Goal: Task Accomplishment & Management: Manage account settings

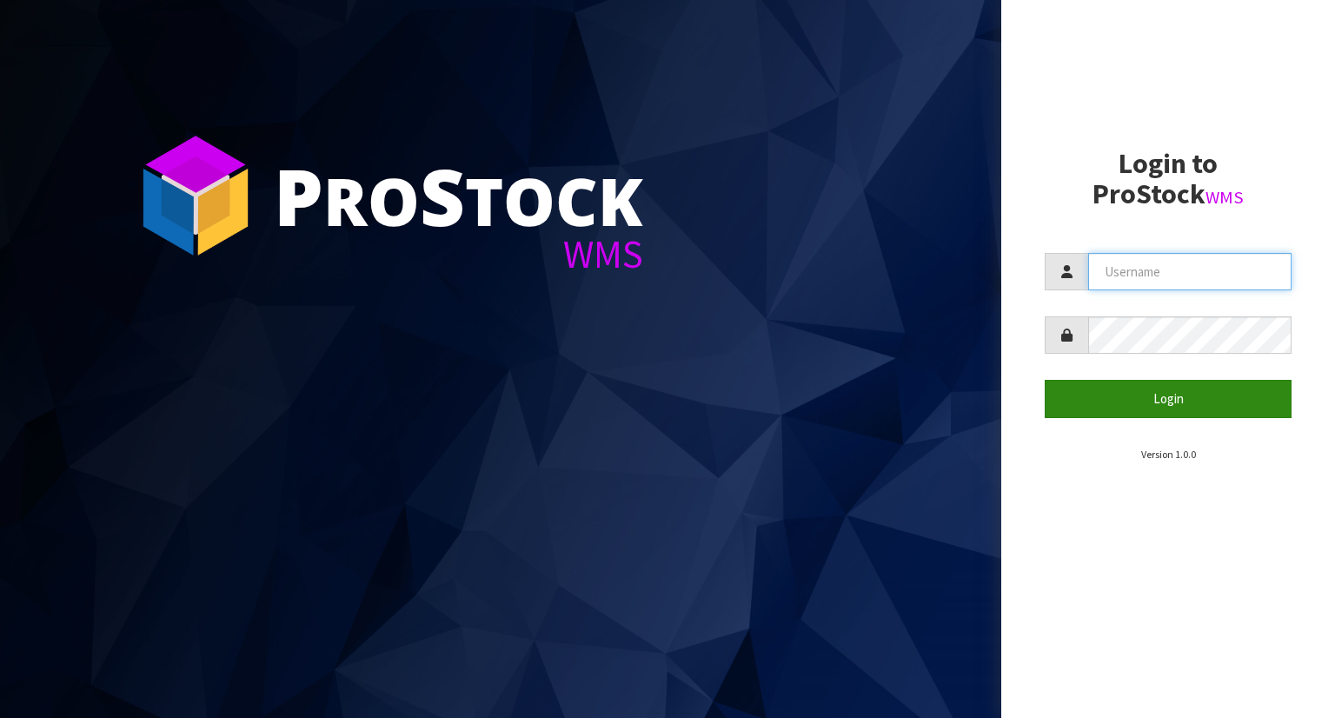
type input "YOURREFORMER"
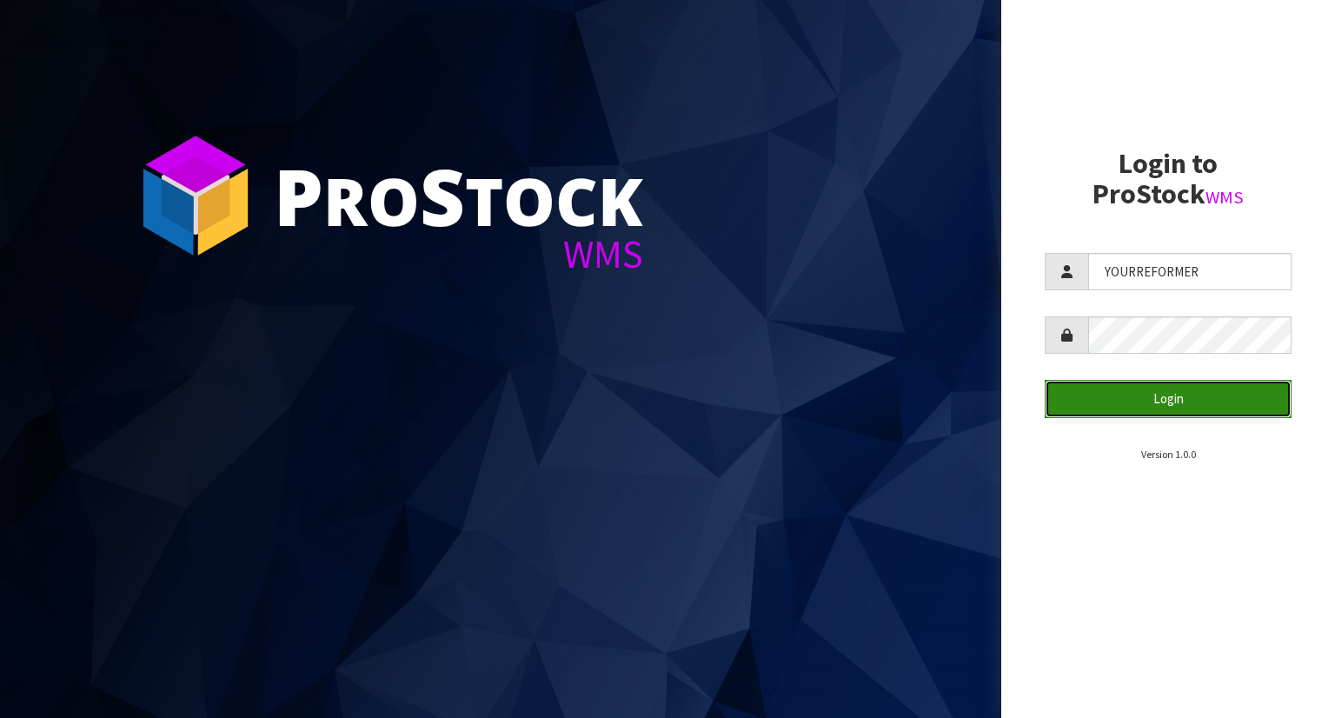
drag, startPoint x: 1263, startPoint y: 394, endPoint x: 1252, endPoint y: 384, distance: 14.8
click at [1263, 393] on button "Login" at bounding box center [1168, 398] width 247 height 37
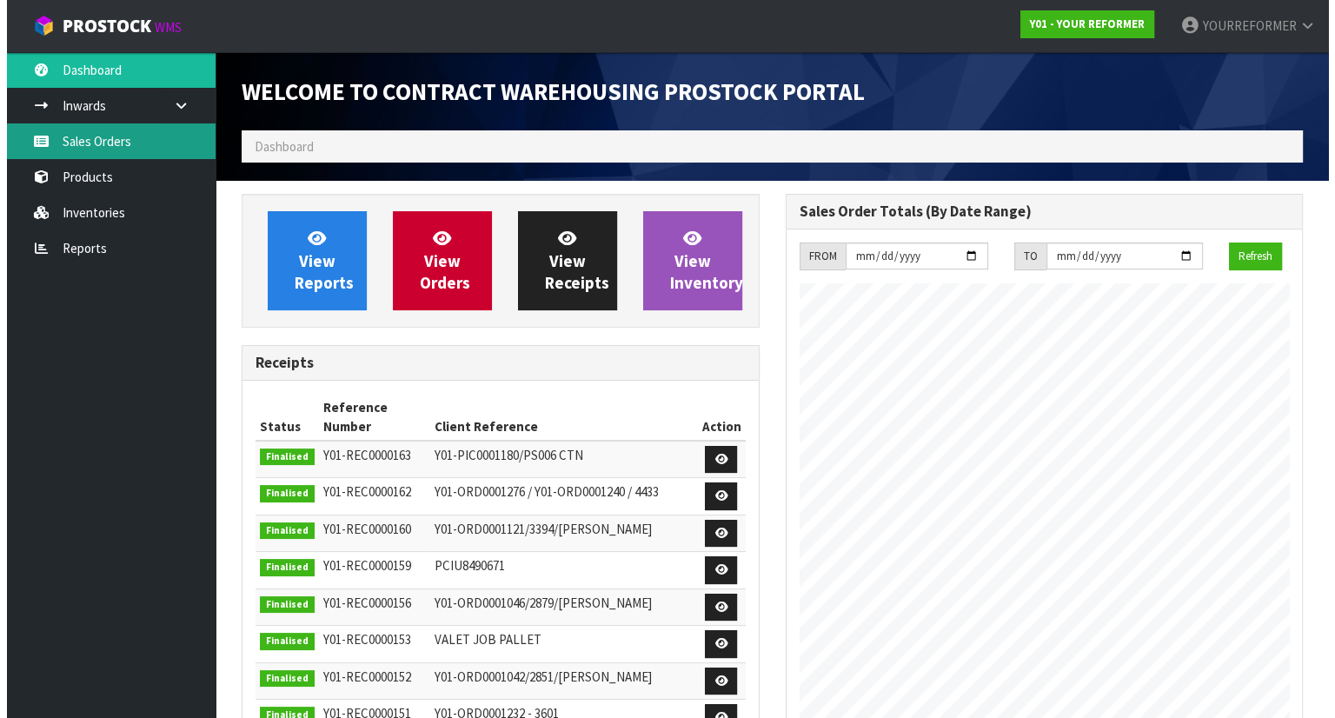
scroll to position [961, 543]
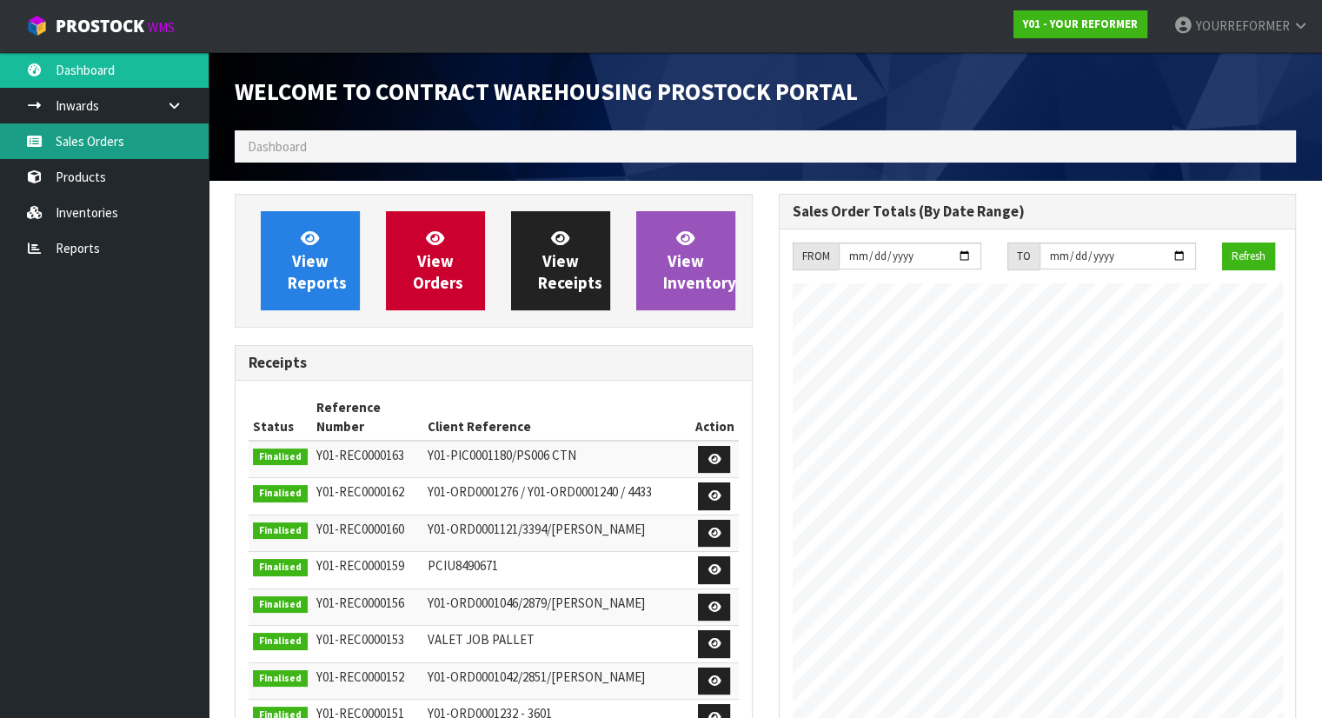
click at [68, 140] on link "Sales Orders" at bounding box center [104, 141] width 209 height 36
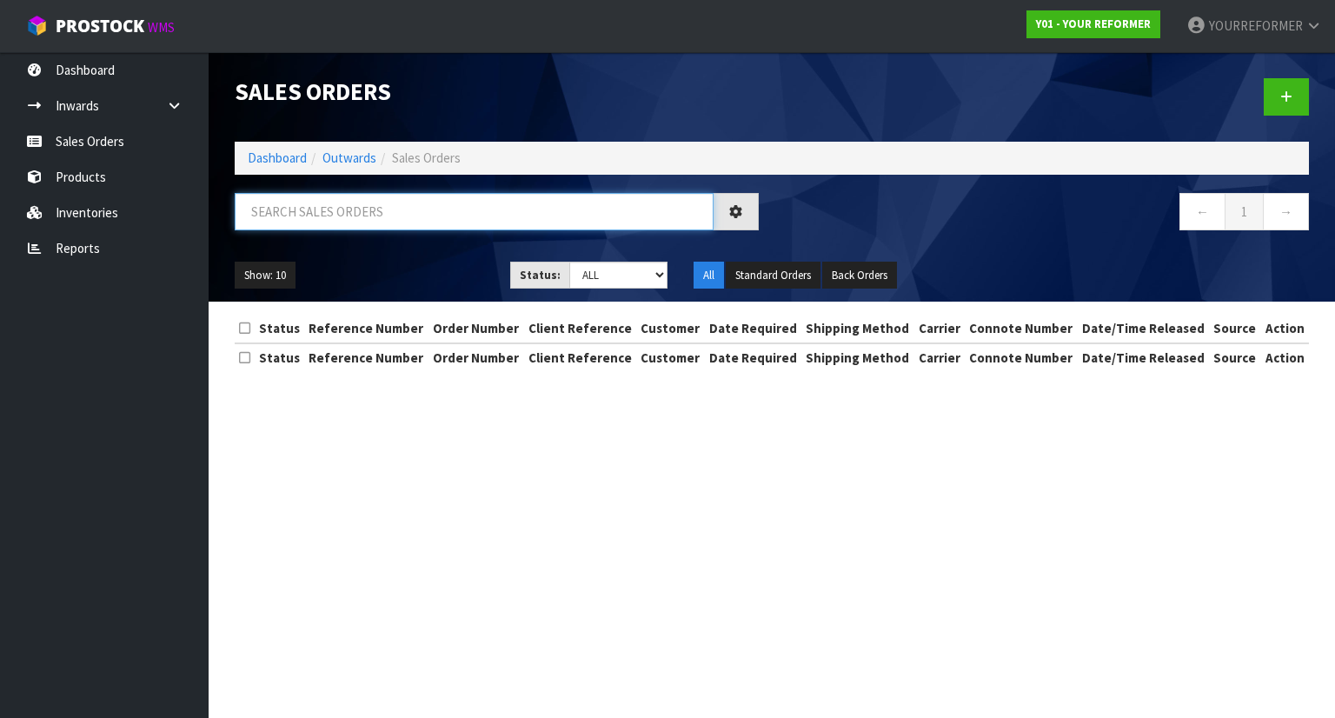
click at [289, 217] on input "text" at bounding box center [474, 211] width 479 height 37
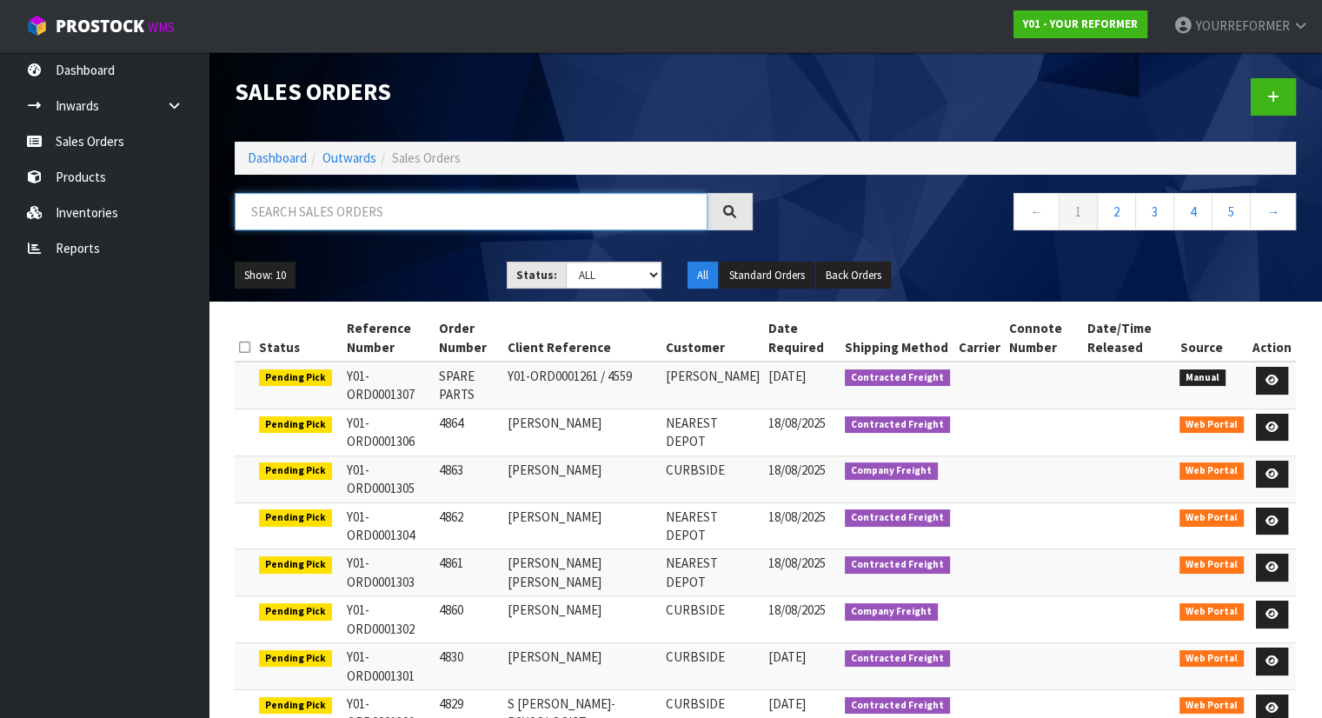
paste input "4846"
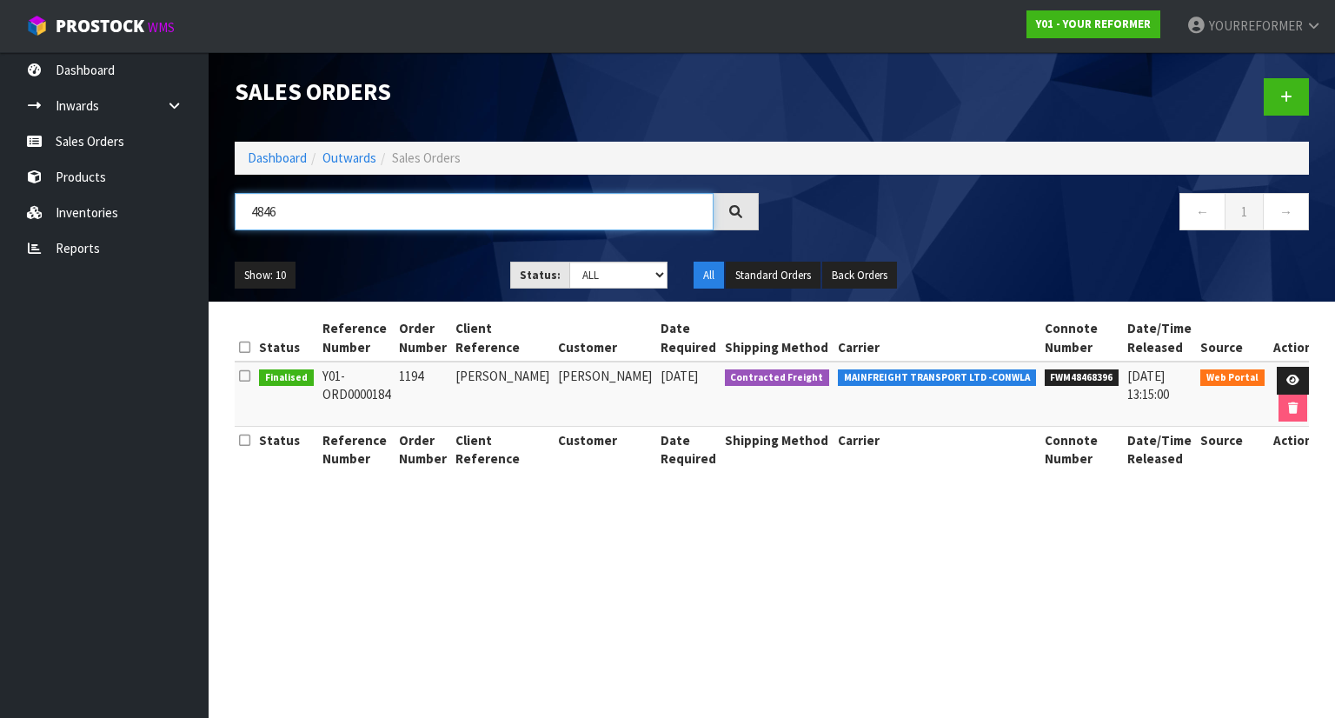
drag, startPoint x: 287, startPoint y: 216, endPoint x: 215, endPoint y: 213, distance: 72.2
click at [219, 213] on header "Sales Orders Dashboard Outwards Sales Orders 4846 ← 1 → Show: 10 5 10 25 50 Sta…" at bounding box center [772, 177] width 1127 height 250
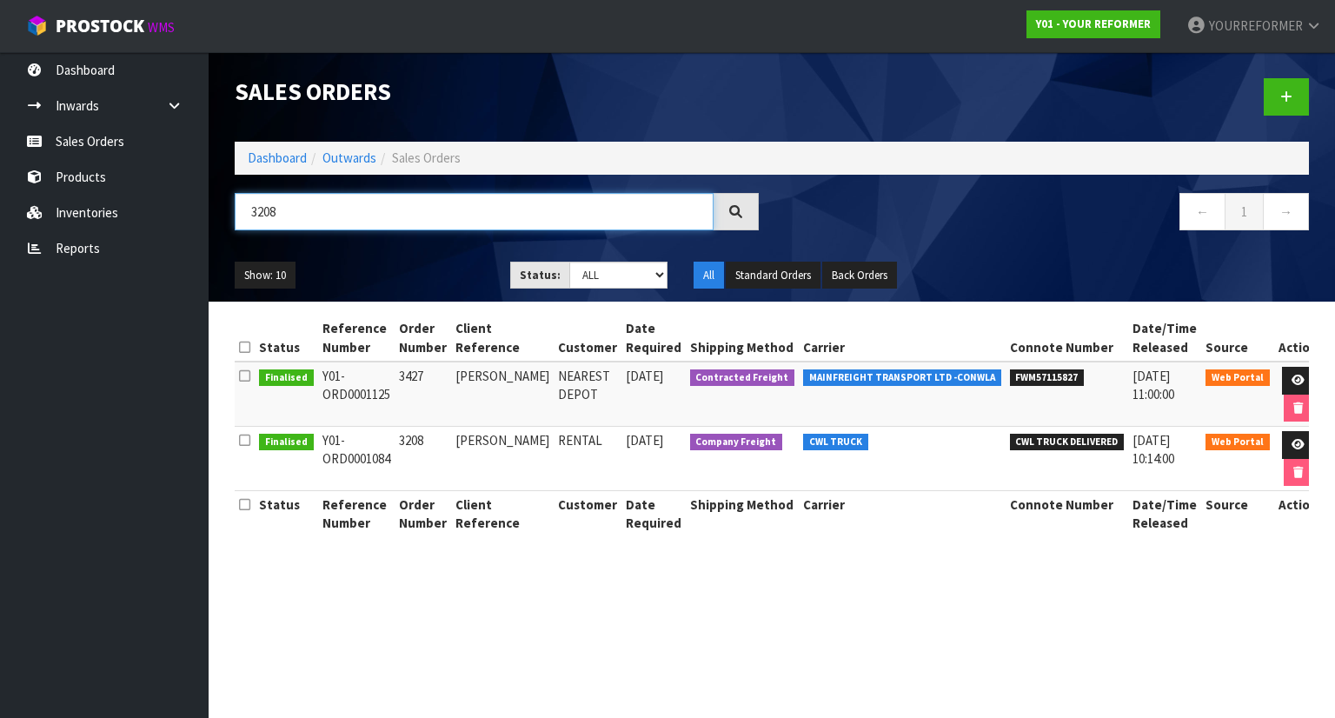
type input "3208"
drag, startPoint x: 856, startPoint y: 585, endPoint x: 960, endPoint y: 526, distance: 119.2
click at [856, 584] on section "Sales Orders Dashboard Outwards Sales Orders 3208 ← 1 → Show: 10 5 10 25 50 Sta…" at bounding box center [667, 359] width 1335 height 718
drag, startPoint x: 404, startPoint y: 460, endPoint x: 323, endPoint y: 445, distance: 83.1
click at [323, 445] on tr "Finalised Y01-ORD0001084 3208 SOPHIE SPRATT RENTAL 28/04/2025 Company Freight C…" at bounding box center [779, 459] width 1088 height 64
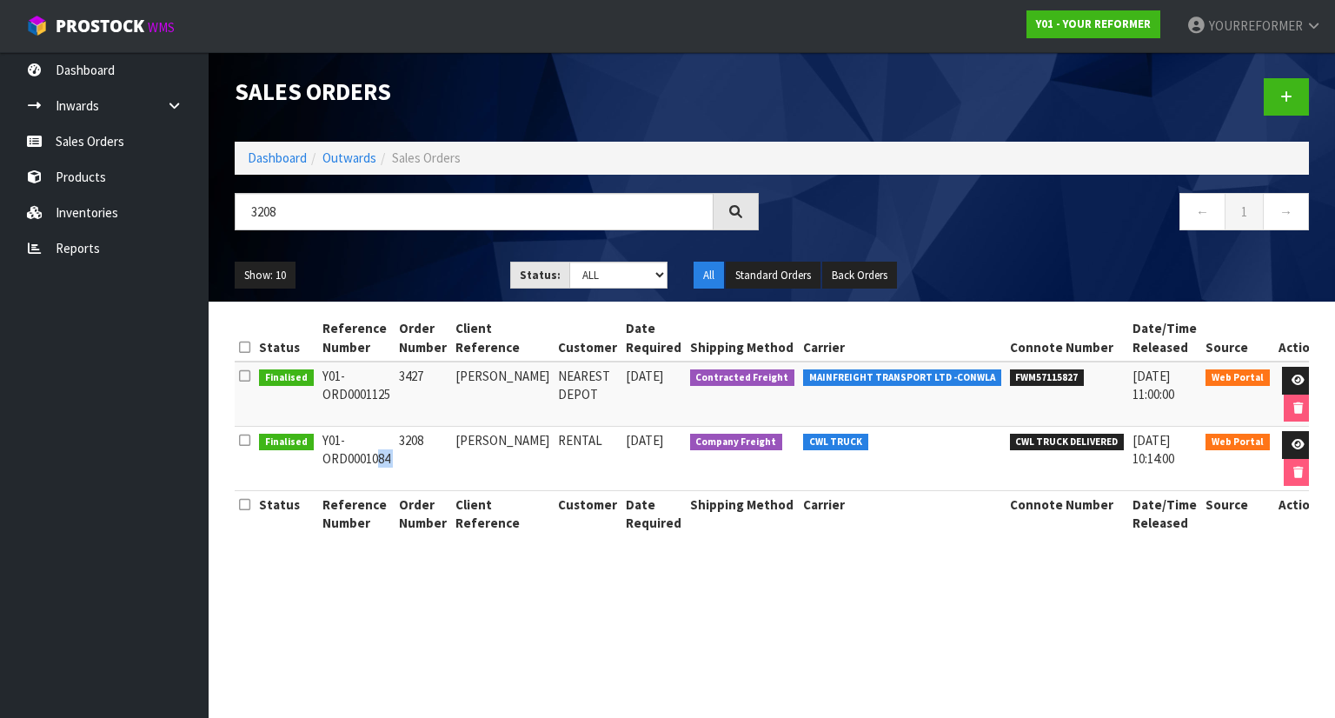
click at [393, 461] on td "Y01-ORD0001084" at bounding box center [356, 459] width 77 height 64
click at [376, 472] on td "Y01-ORD0001084" at bounding box center [356, 459] width 77 height 64
drag, startPoint x: 409, startPoint y: 460, endPoint x: 316, endPoint y: 438, distance: 94.7
click at [316, 438] on tr "Finalised Y01-ORD0001084 3208 SOPHIE SPRATT RENTAL 28/04/2025 Company Freight C…" at bounding box center [779, 459] width 1088 height 64
copy tr "Y01-ORD0001084"
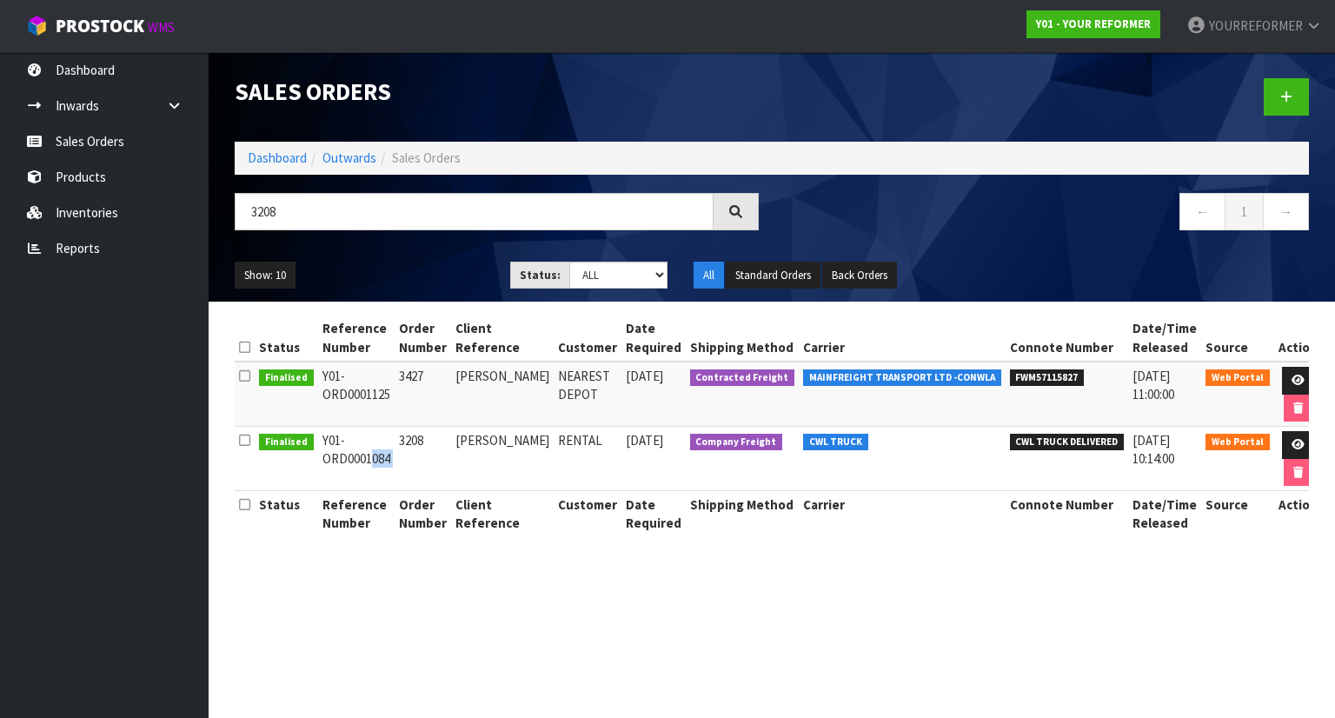
drag, startPoint x: 437, startPoint y: 441, endPoint x: 403, endPoint y: 442, distance: 33.9
click at [403, 441] on td "3208" at bounding box center [423, 459] width 57 height 64
copy td "3208"
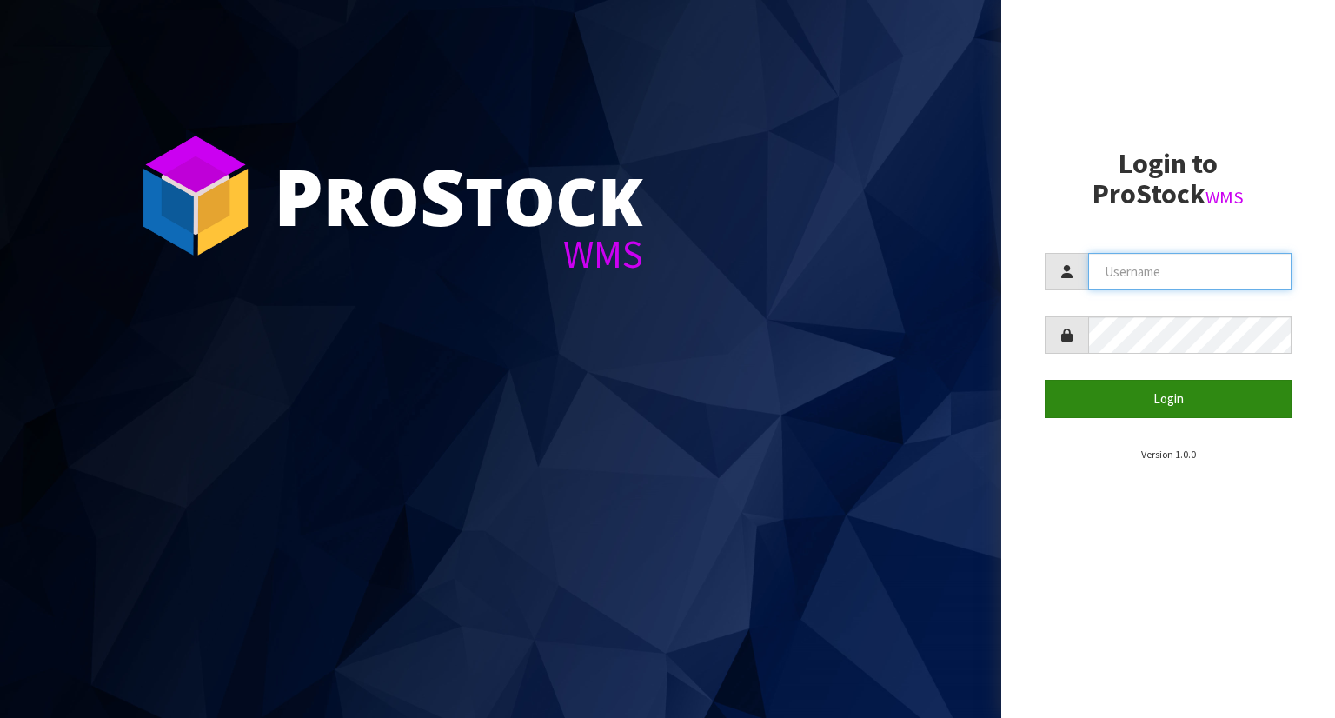
type input "YOURREFORMER"
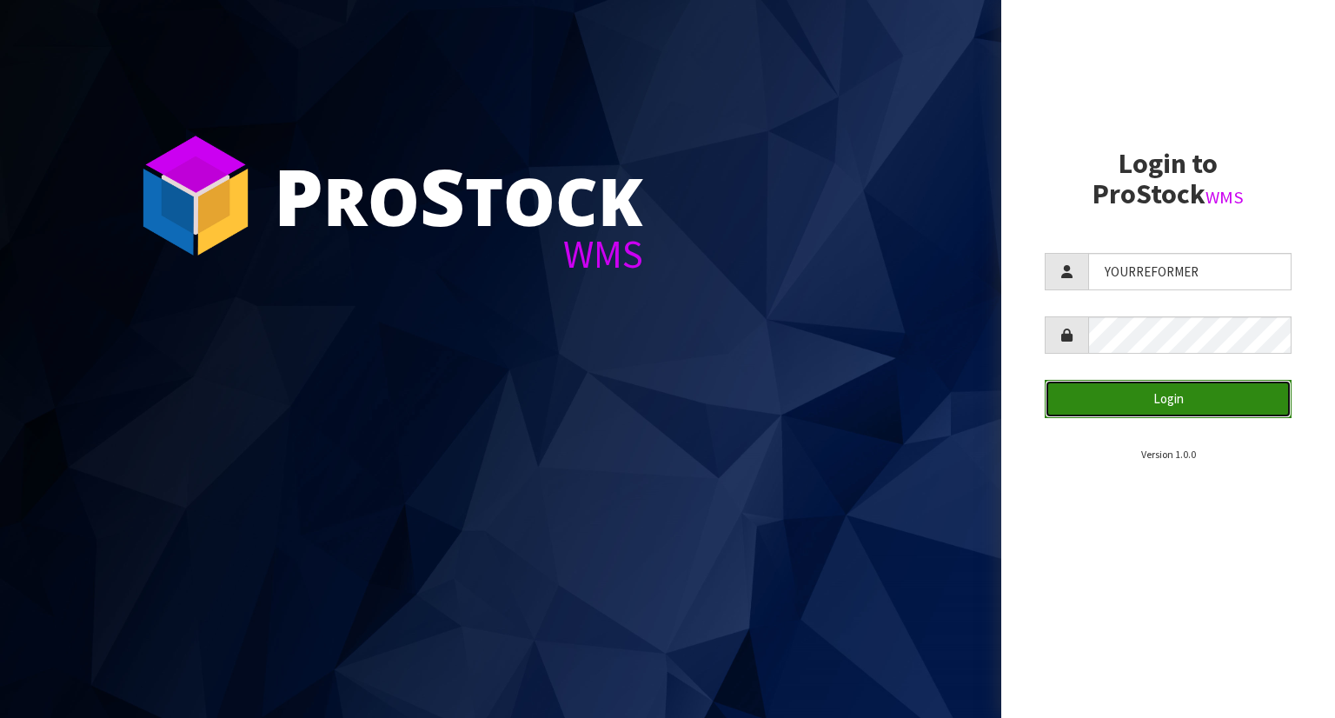
click at [1159, 397] on button "Login" at bounding box center [1168, 398] width 247 height 37
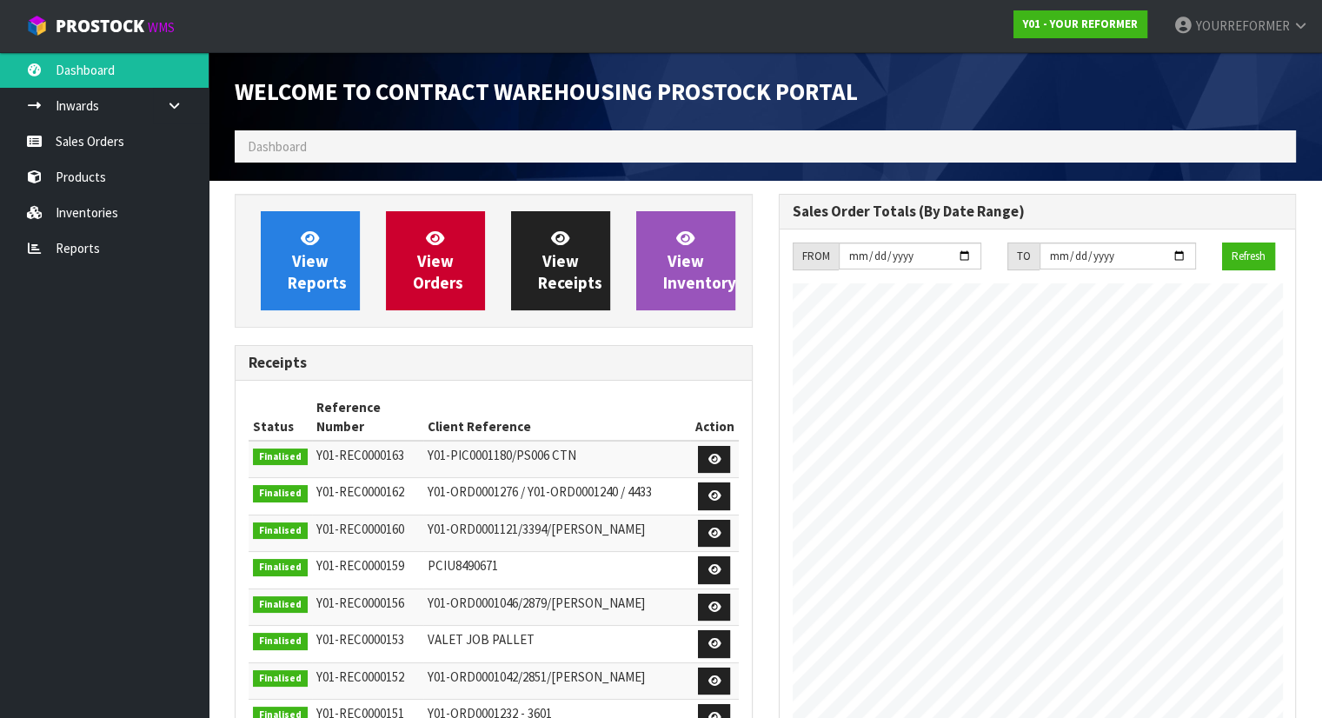
scroll to position [961, 543]
click at [147, 143] on link "Sales Orders" at bounding box center [104, 141] width 209 height 36
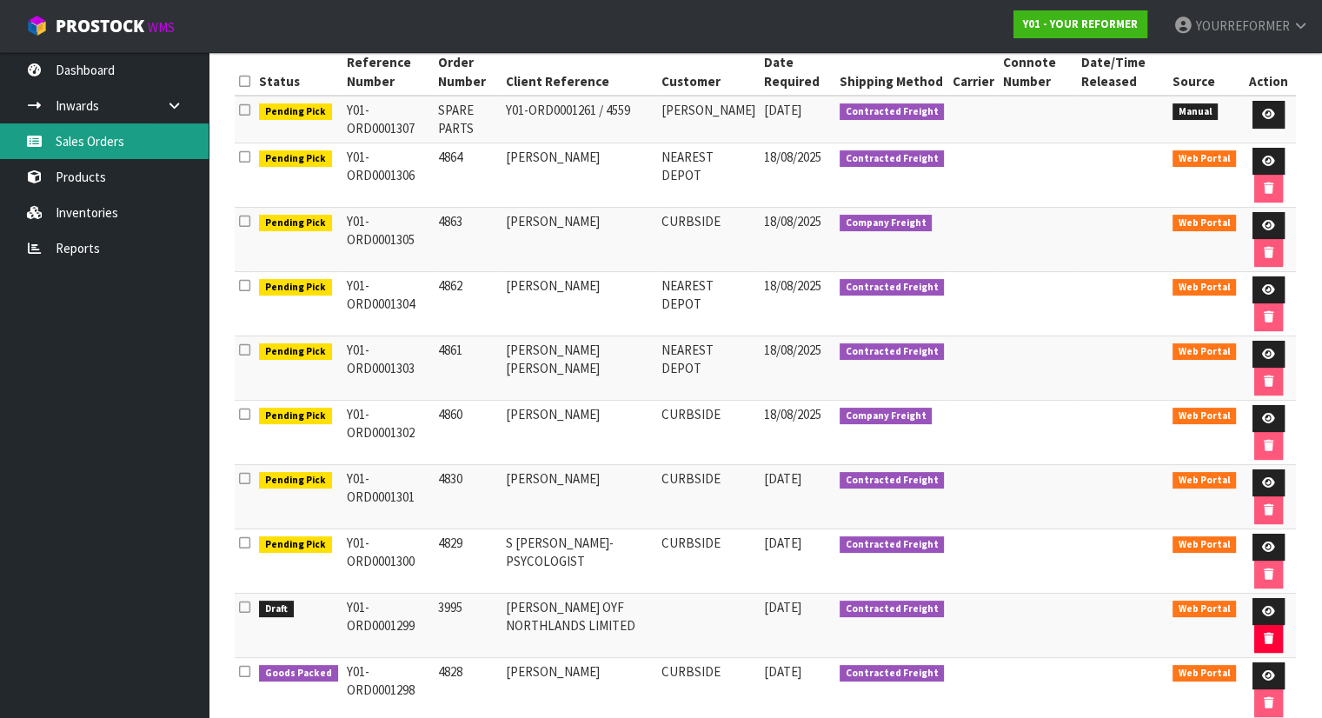
scroll to position [339, 0]
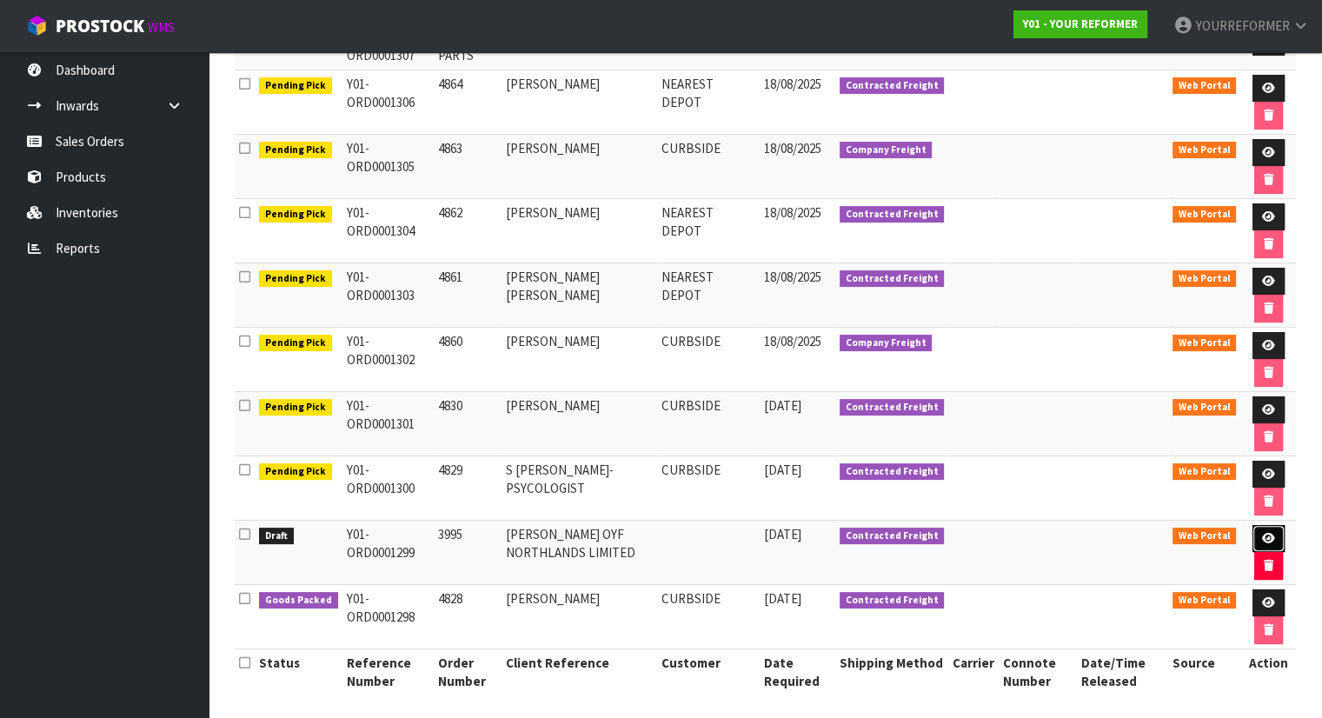
click at [1262, 533] on icon at bounding box center [1268, 538] width 13 height 11
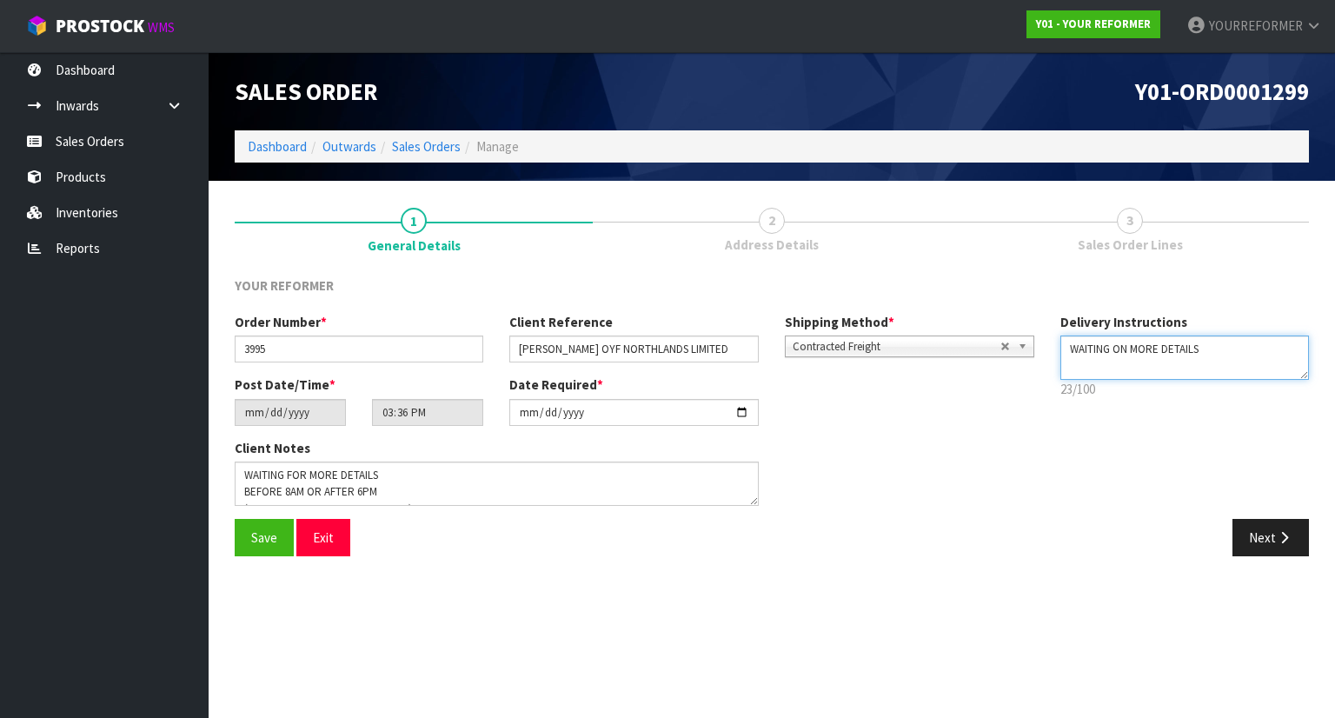
click at [1222, 350] on textarea at bounding box center [1186, 358] width 250 height 44
click at [1229, 352] on textarea at bounding box center [1186, 358] width 250 height 44
type textarea "W"
paste textarea "DELIVERY NOTES: $500 DELIVERY FEE PAID FOR DELIVERY TO CURB DELIVER KIOSKS AND …"
drag, startPoint x: 1172, startPoint y: 368, endPoint x: 1058, endPoint y: 349, distance: 115.5
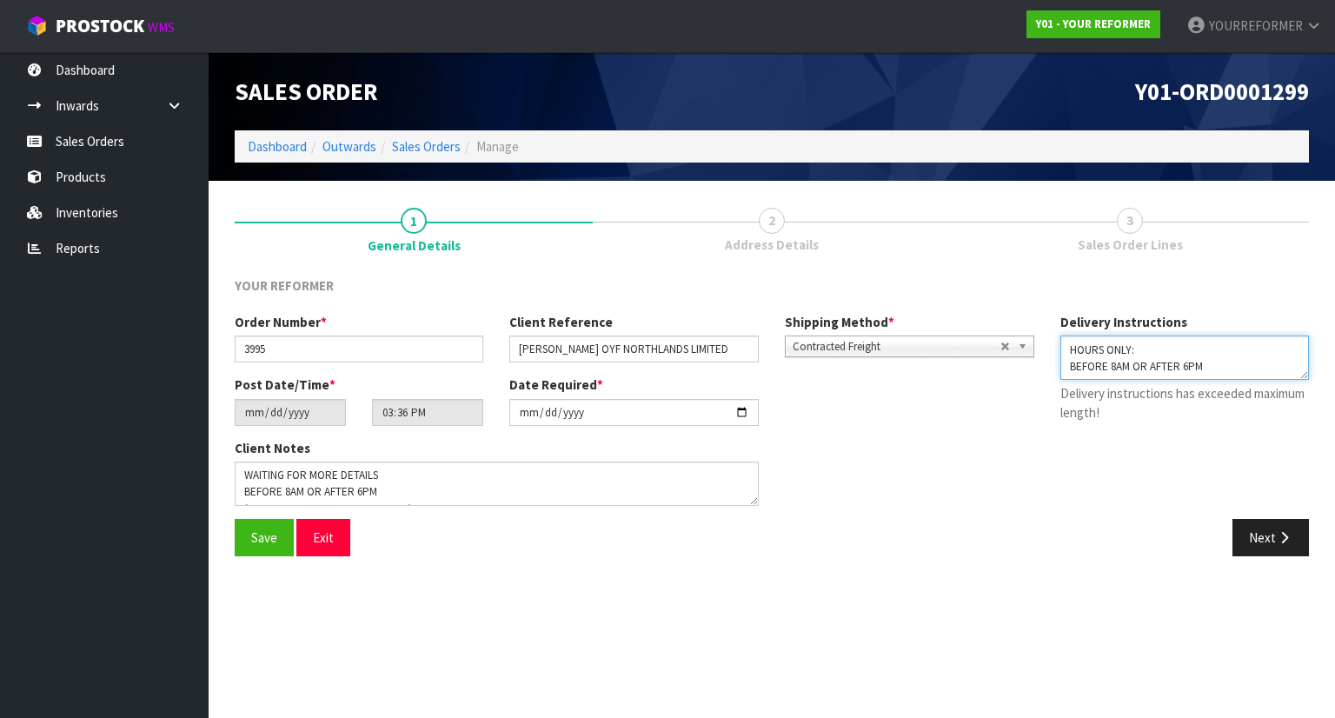
click at [1057, 346] on div "Delivery Instructions 0/100 Delivery instructions has exceeded maximum length!" at bounding box center [1186, 371] width 276 height 117
drag, startPoint x: 1194, startPoint y: 373, endPoint x: 1159, endPoint y: 383, distance: 36.3
click at [1194, 374] on textarea at bounding box center [1186, 358] width 250 height 44
click at [1162, 361] on textarea at bounding box center [1186, 358] width 250 height 44
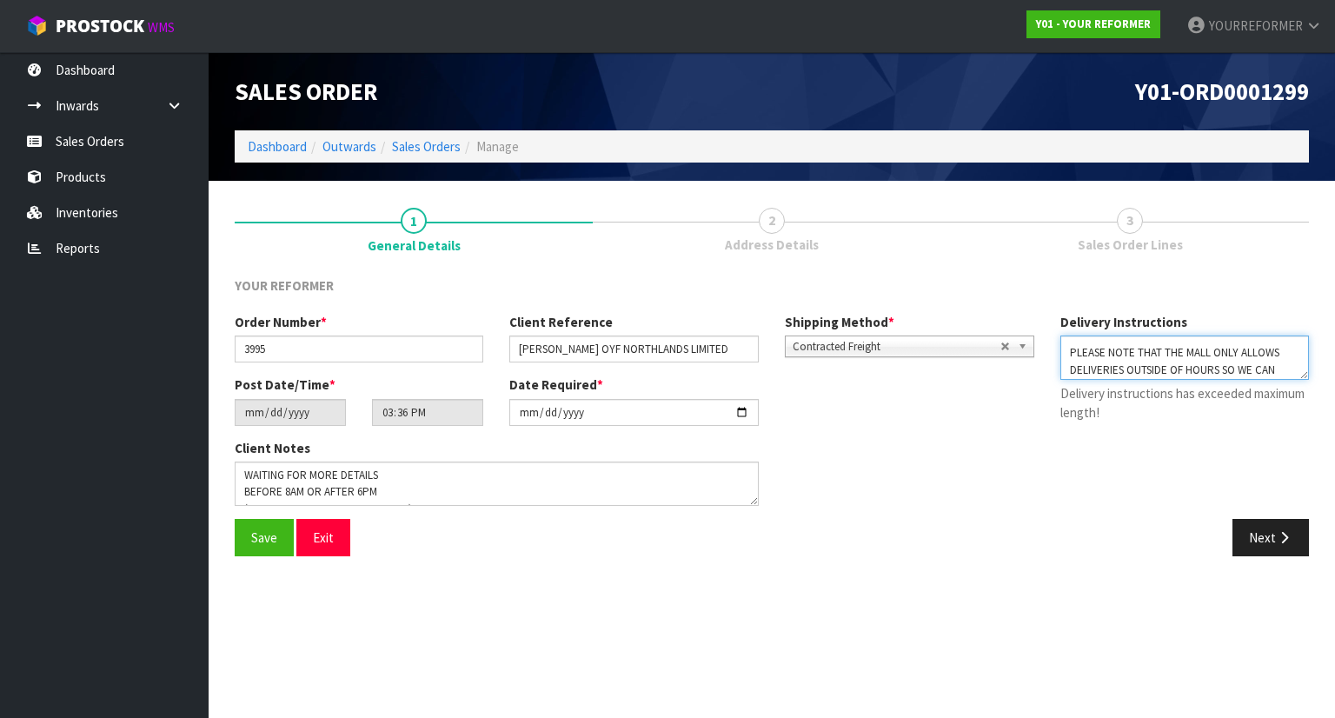
drag, startPoint x: 1141, startPoint y: 370, endPoint x: 1085, endPoint y: 349, distance: 59.4
click at [1084, 349] on textarea at bounding box center [1186, 358] width 250 height 44
click at [1165, 371] on textarea at bounding box center [1186, 358] width 250 height 44
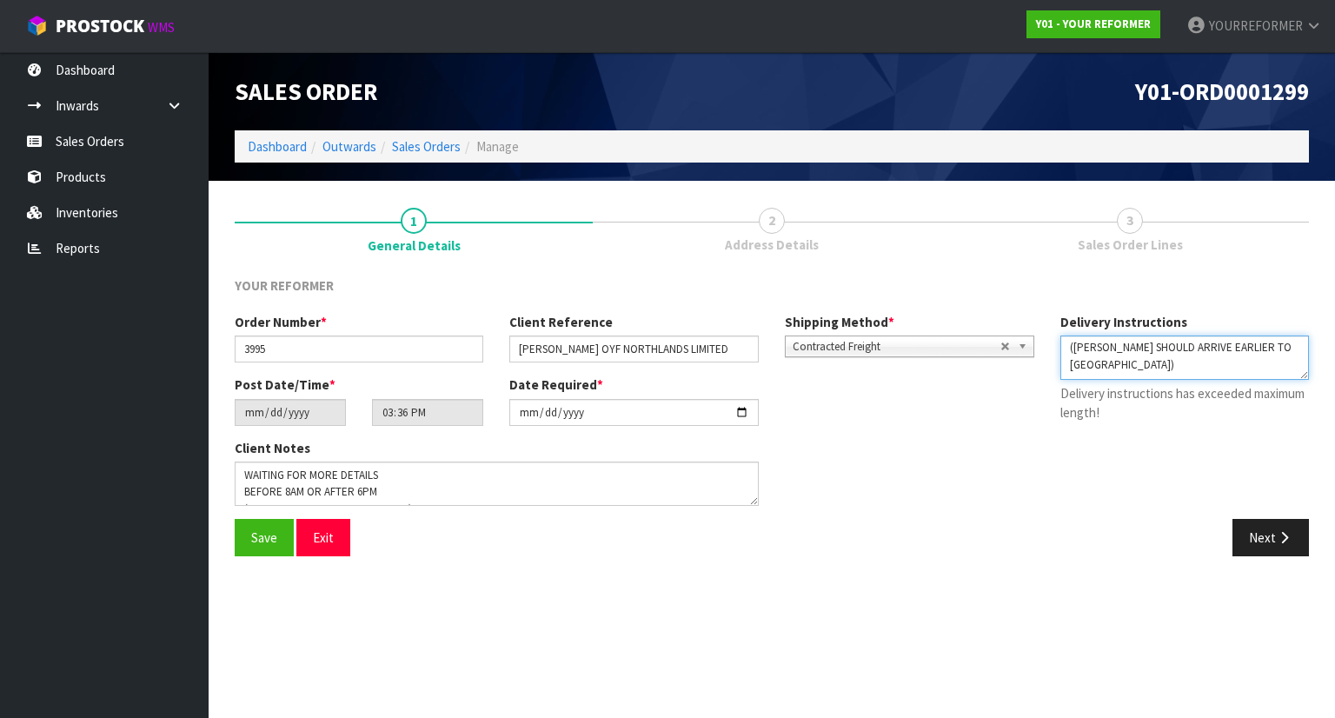
click at [1277, 356] on textarea at bounding box center [1186, 358] width 250 height 44
click at [1269, 345] on textarea at bounding box center [1186, 358] width 250 height 44
type textarea "CURBSIDE $500 DELIVERY FEE PAID FOR DELIVERY TO CURB DELIVER KIOSKS AND BEDS TO…"
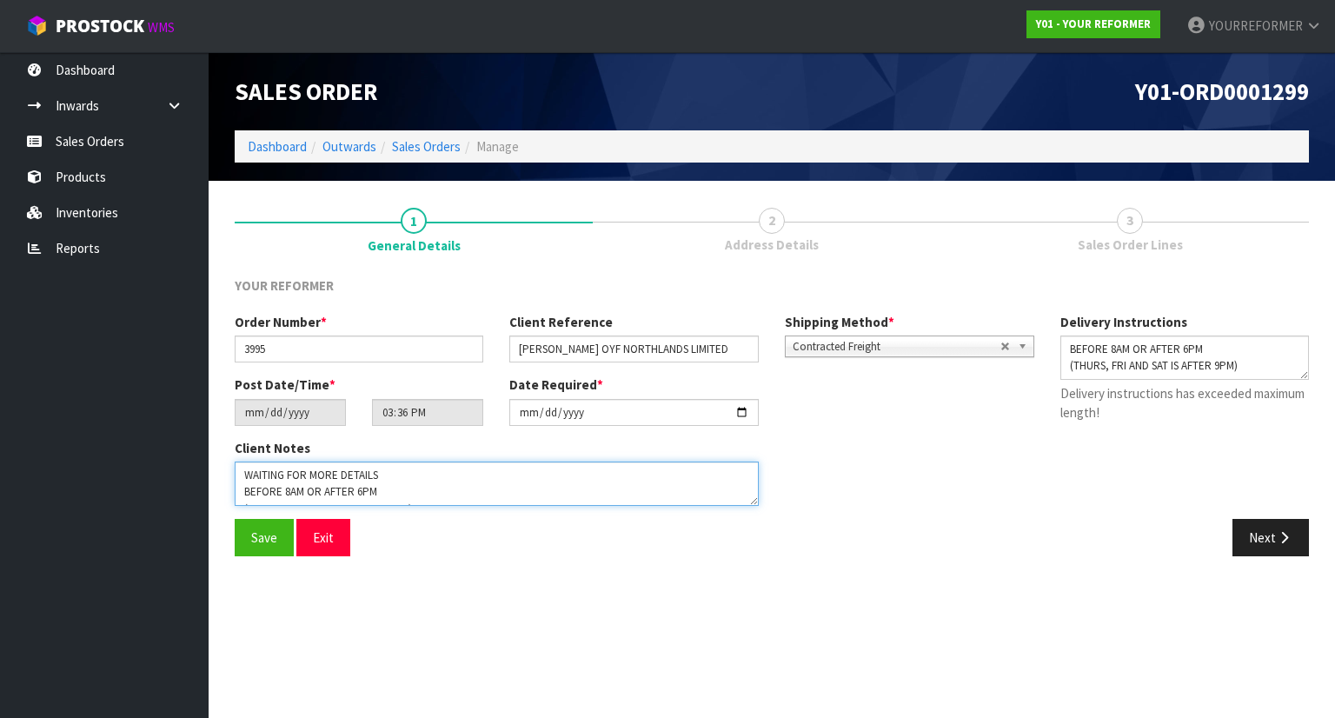
drag, startPoint x: 401, startPoint y: 474, endPoint x: 222, endPoint y: 460, distance: 179.6
click at [222, 460] on div "Client Notes" at bounding box center [497, 479] width 550 height 80
click at [240, 491] on textarea at bounding box center [497, 484] width 524 height 44
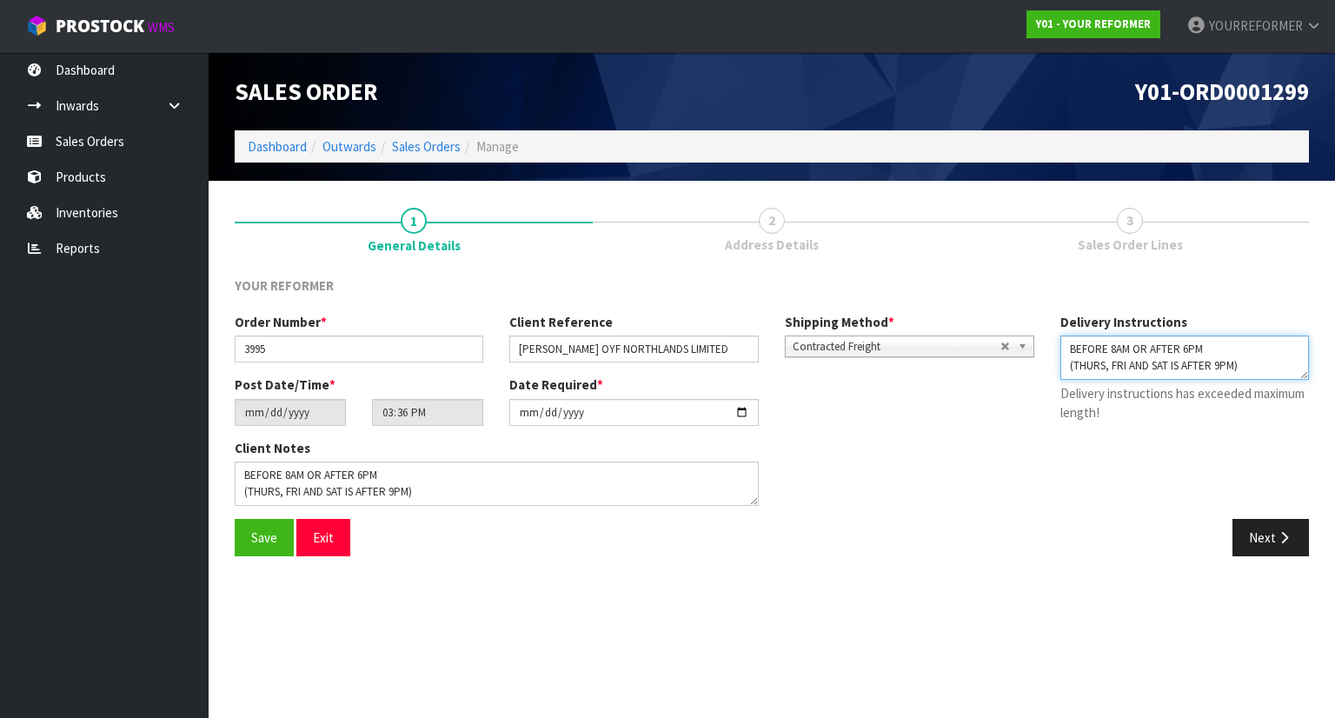
click at [1068, 343] on textarea at bounding box center [1186, 358] width 250 height 44
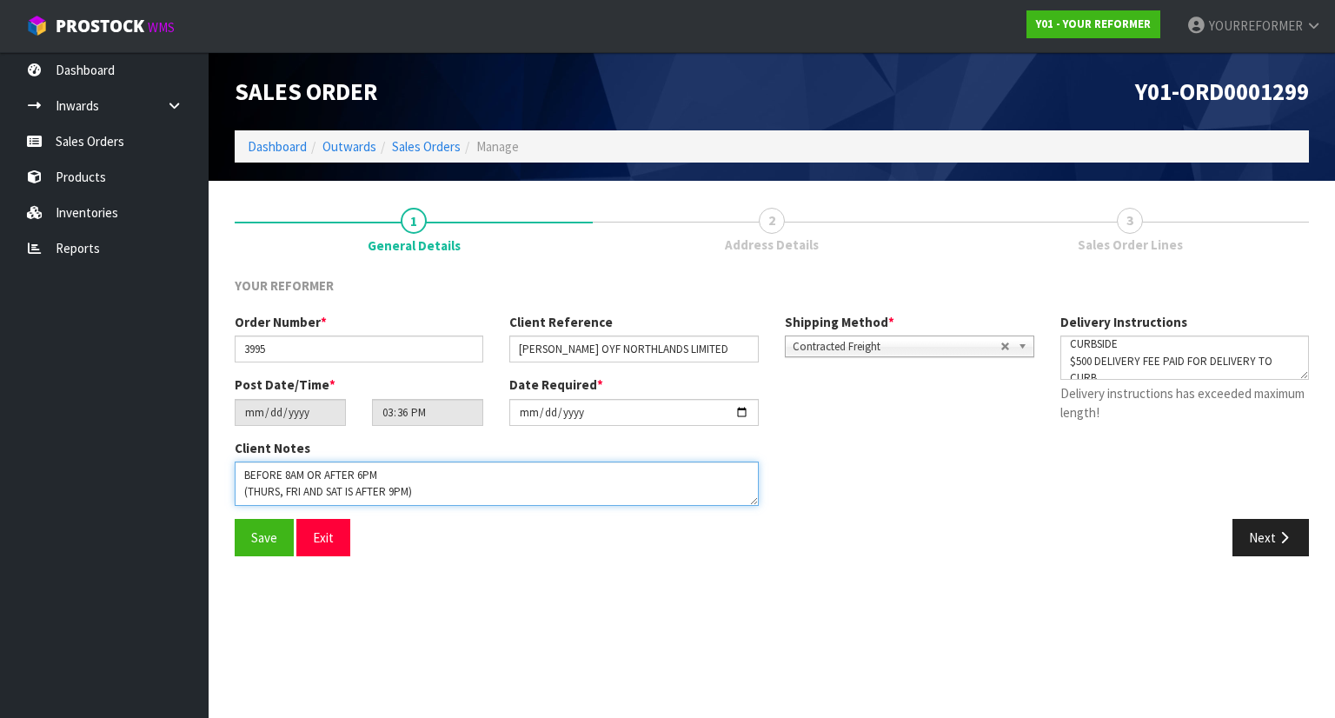
click at [416, 472] on textarea at bounding box center [497, 484] width 524 height 44
click at [246, 476] on textarea at bounding box center [497, 484] width 524 height 44
click at [355, 470] on textarea at bounding box center [497, 484] width 524 height 44
type textarea "REFORMERS TO ARRIVE TO NZ 7/SEP BEFORE 8AM OR AFTER 6PM (THURS, FRI AND SAT IS …"
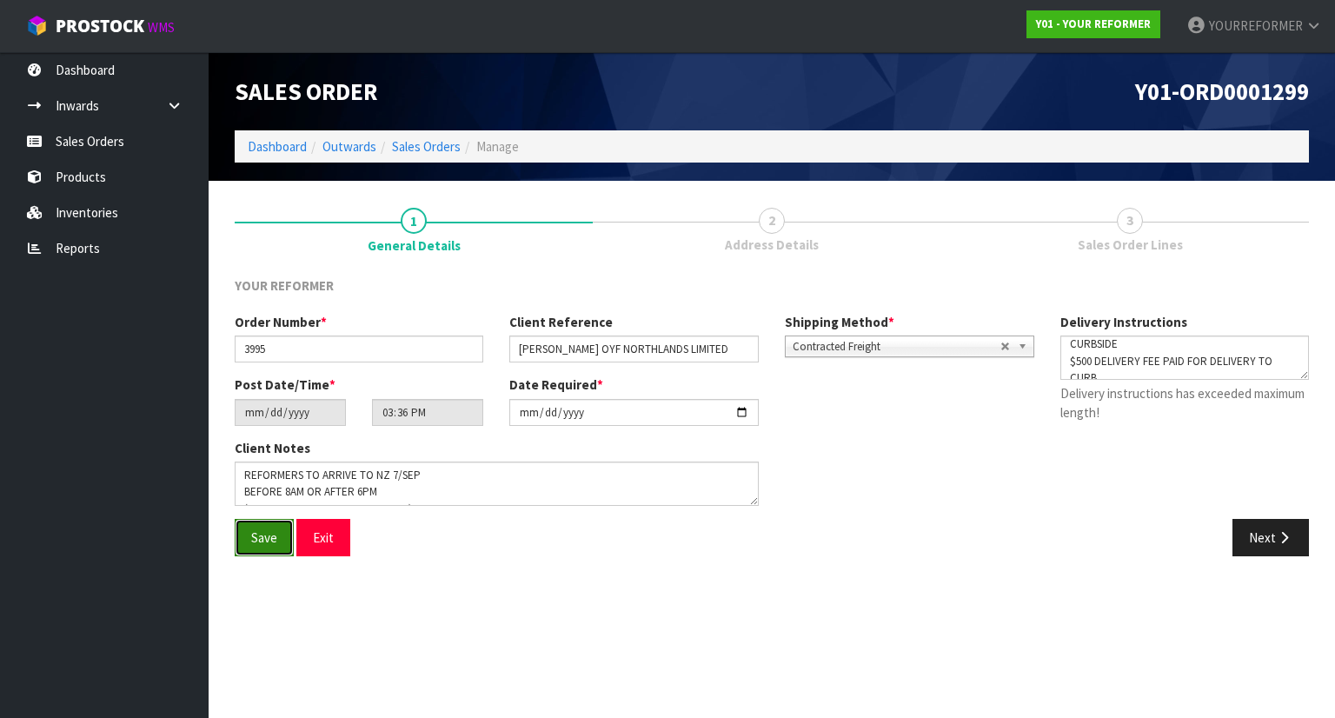
drag, startPoint x: 274, startPoint y: 546, endPoint x: 287, endPoint y: 557, distance: 17.3
click at [274, 547] on button "Save" at bounding box center [264, 537] width 59 height 37
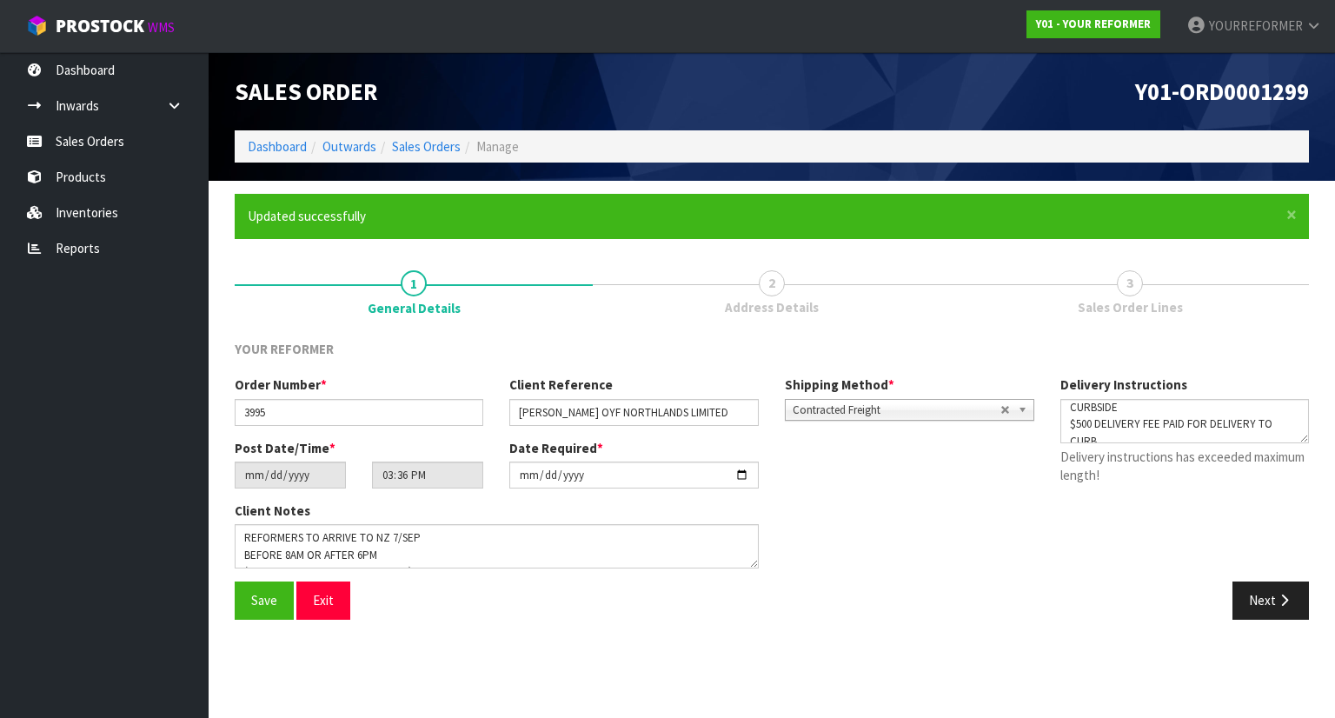
type input "17:36:00.000"
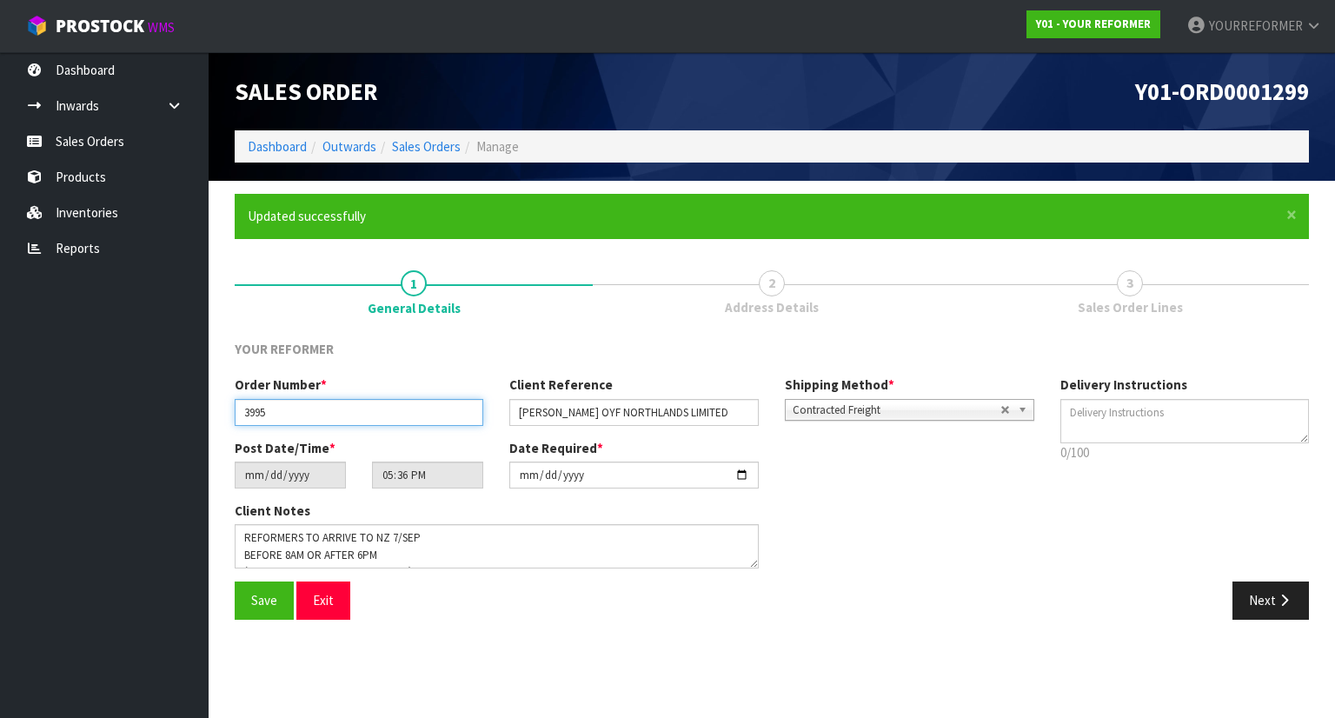
drag, startPoint x: 290, startPoint y: 412, endPoint x: 252, endPoint y: 415, distance: 37.5
click at [250, 414] on input "3995" at bounding box center [359, 412] width 249 height 27
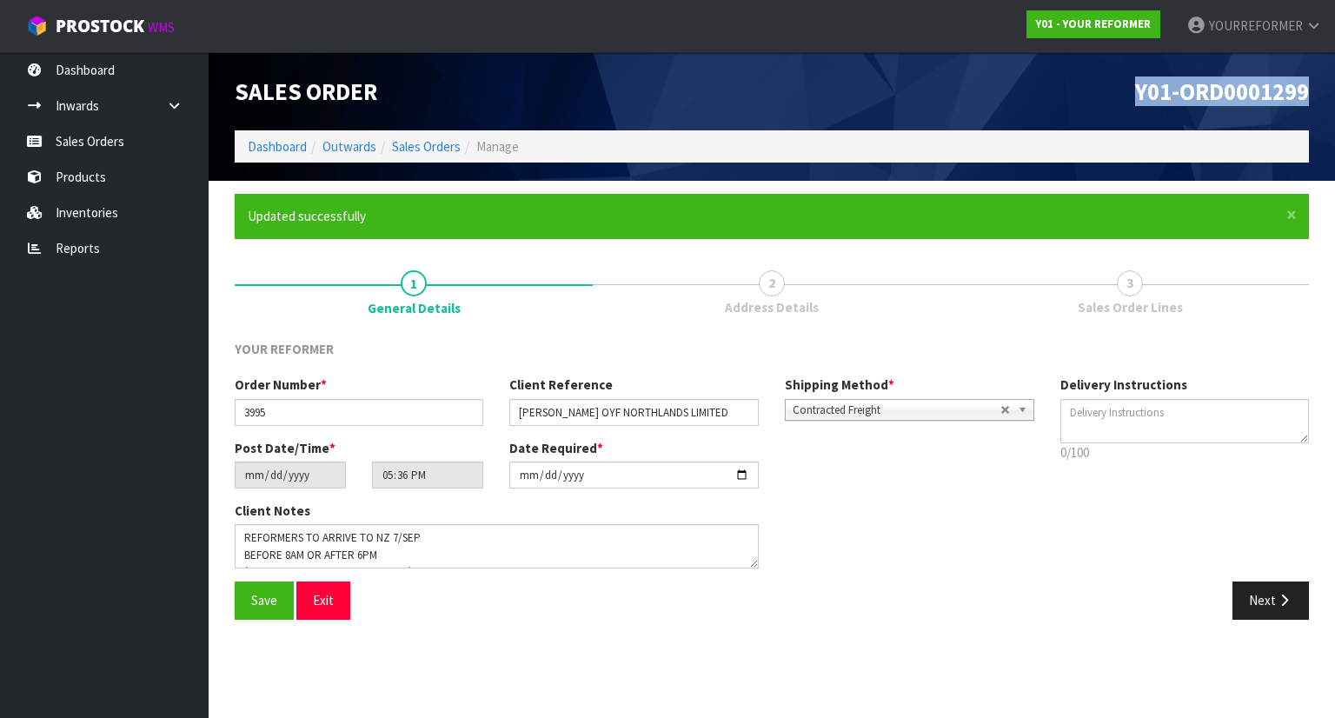
drag, startPoint x: 1317, startPoint y: 97, endPoint x: 1016, endPoint y: 81, distance: 301.2
click at [1016, 81] on div "Y01-ORD0001299" at bounding box center [1047, 91] width 550 height 78
copy span "Y01-ORD0001299"
